Goal: Find specific page/section: Find specific page/section

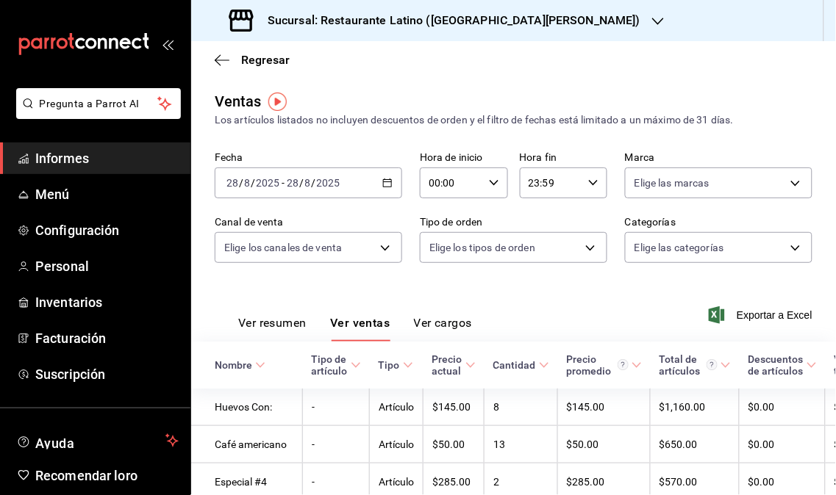
click at [78, 158] on font "Informes" at bounding box center [62, 158] width 54 height 15
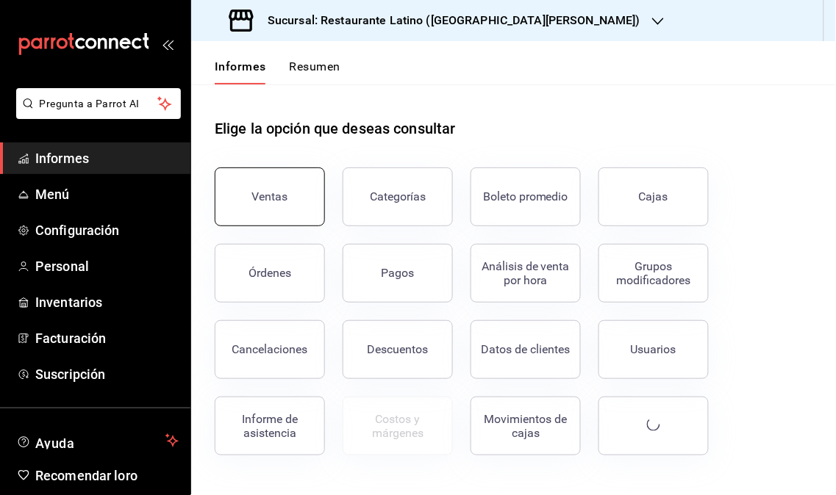
click at [260, 198] on font "Ventas" at bounding box center [270, 197] width 36 height 14
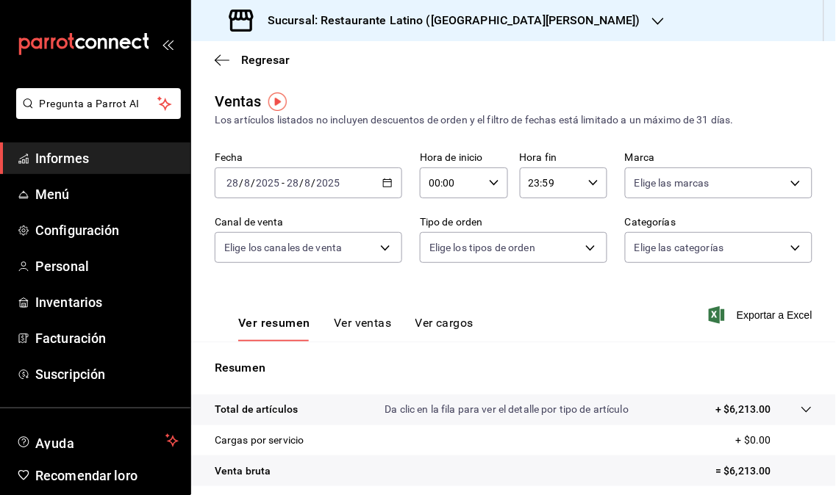
click at [652, 19] on icon "button" at bounding box center [658, 21] width 12 height 12
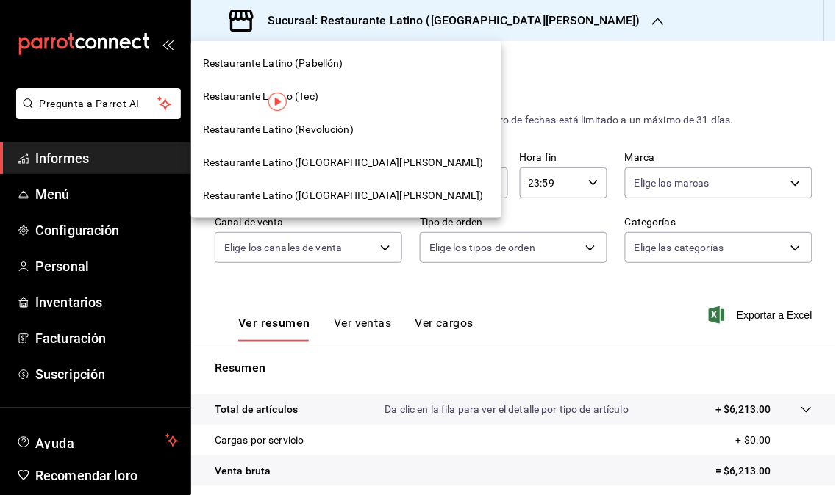
click at [368, 132] on div "Restaurante Latino (Revolución)" at bounding box center [346, 129] width 287 height 15
